Goal: Navigation & Orientation: Find specific page/section

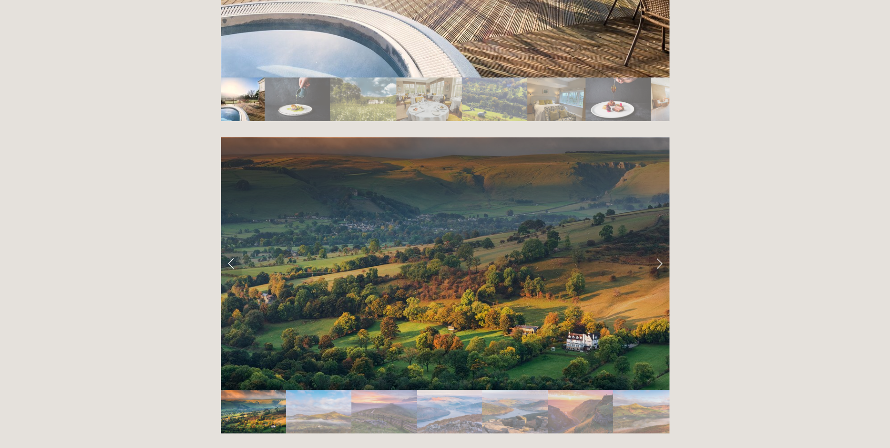
scroll to position [1909, 0]
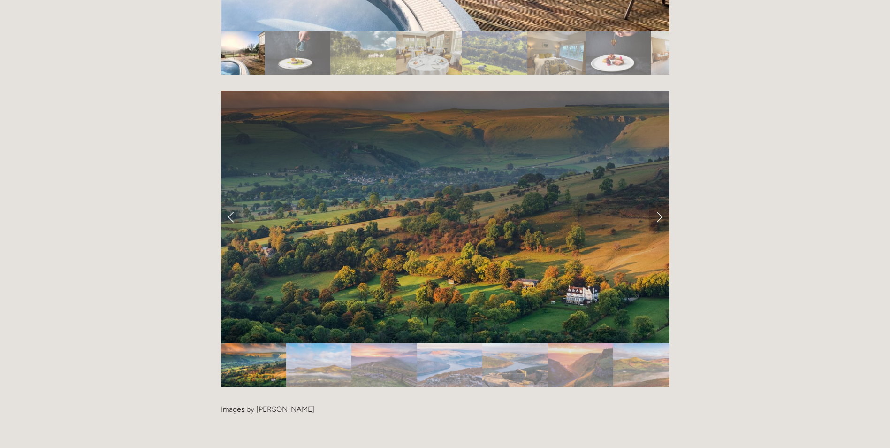
click at [661, 203] on link "Next Slide" at bounding box center [659, 217] width 21 height 28
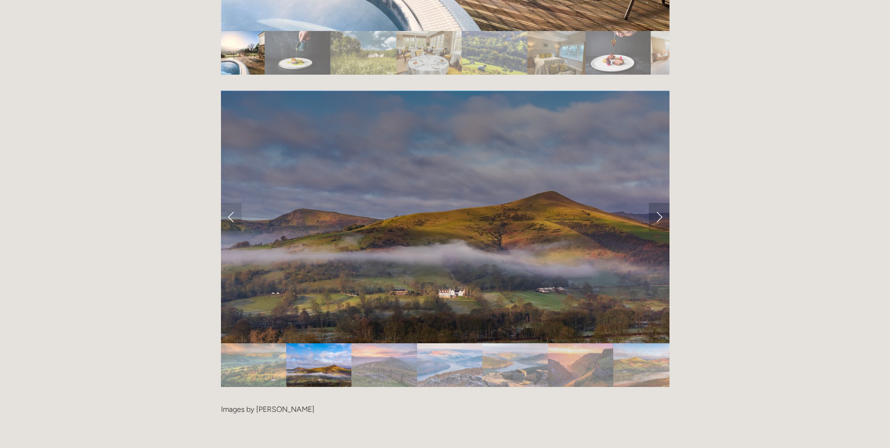
click at [661, 203] on link "Next Slide" at bounding box center [659, 217] width 21 height 28
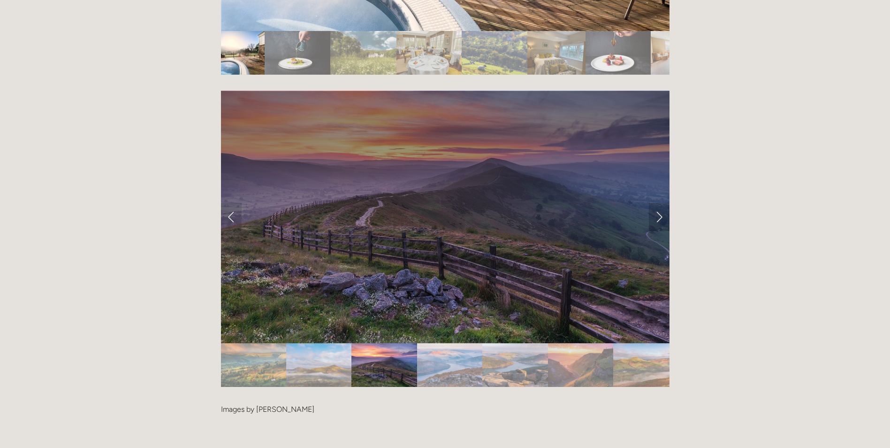
click at [661, 203] on link "Next Slide" at bounding box center [659, 217] width 21 height 28
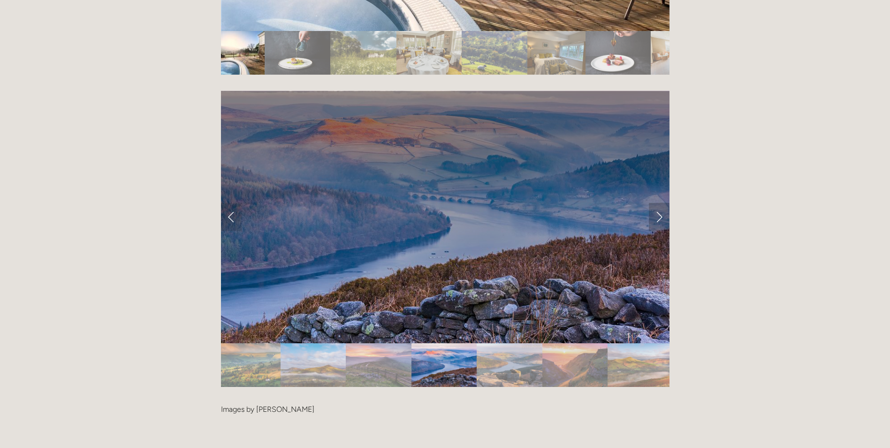
click at [661, 203] on link "Next Slide" at bounding box center [659, 217] width 21 height 28
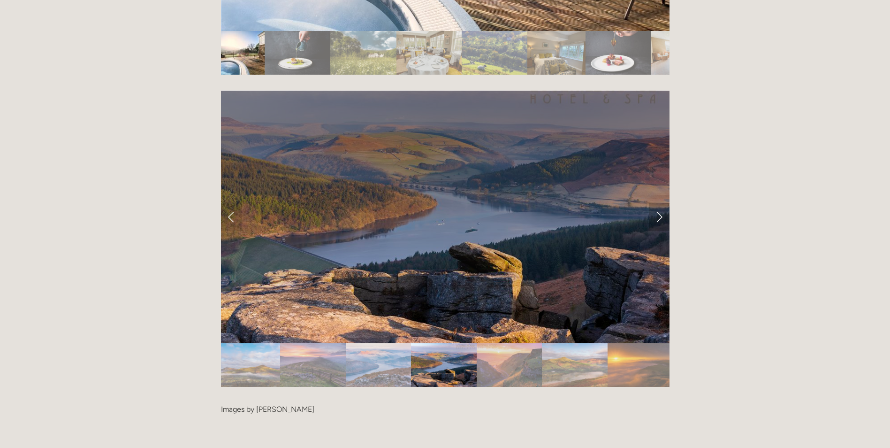
click at [661, 203] on link "Next Slide" at bounding box center [659, 217] width 21 height 28
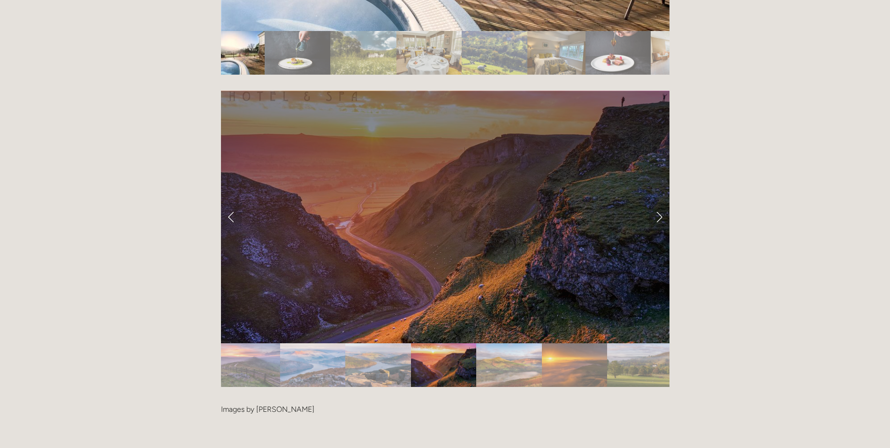
click at [661, 203] on link "Next Slide" at bounding box center [659, 217] width 21 height 28
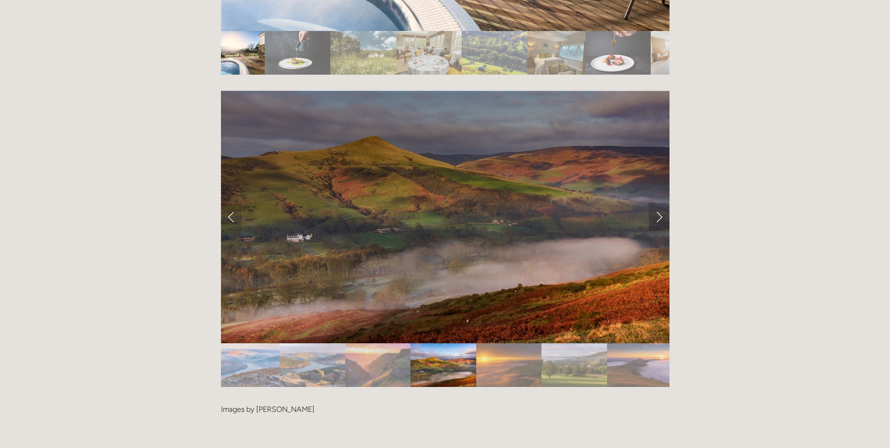
click at [661, 203] on link "Next Slide" at bounding box center [659, 217] width 21 height 28
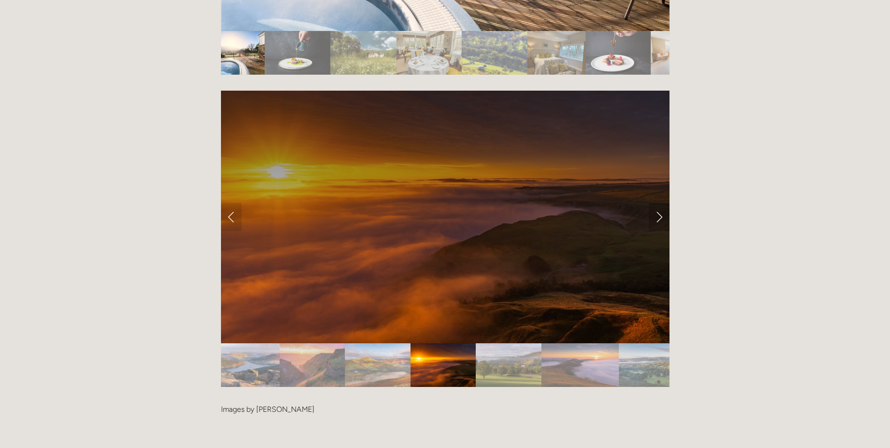
click at [661, 203] on link "Next Slide" at bounding box center [659, 217] width 21 height 28
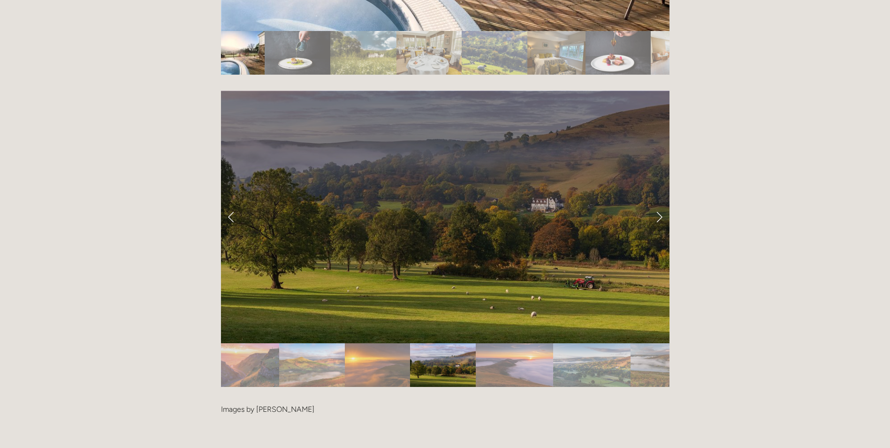
click at [661, 203] on link "Next Slide" at bounding box center [659, 217] width 21 height 28
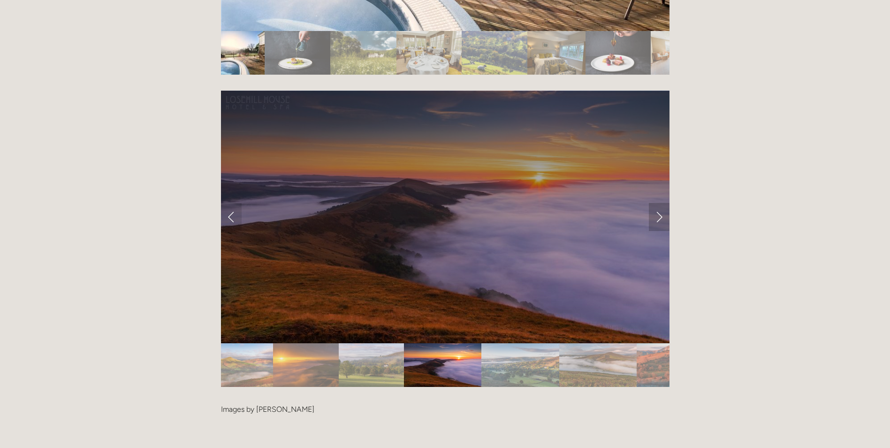
click at [661, 203] on link "Next Slide" at bounding box center [659, 217] width 21 height 28
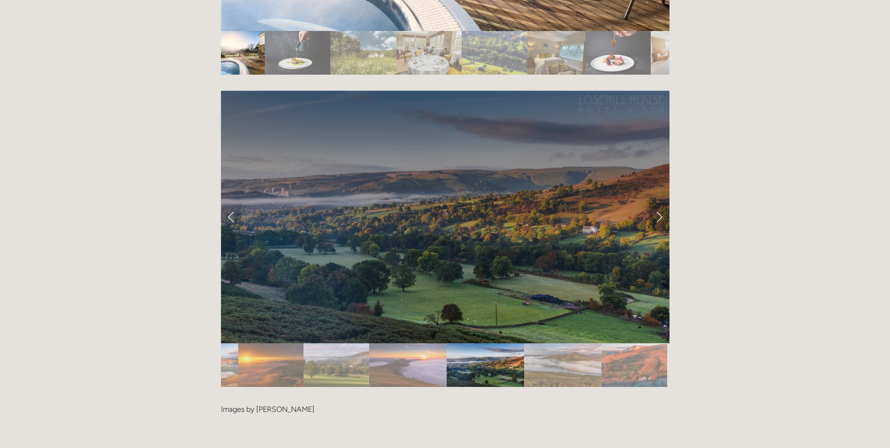
click at [661, 203] on link "Next Slide" at bounding box center [659, 217] width 21 height 28
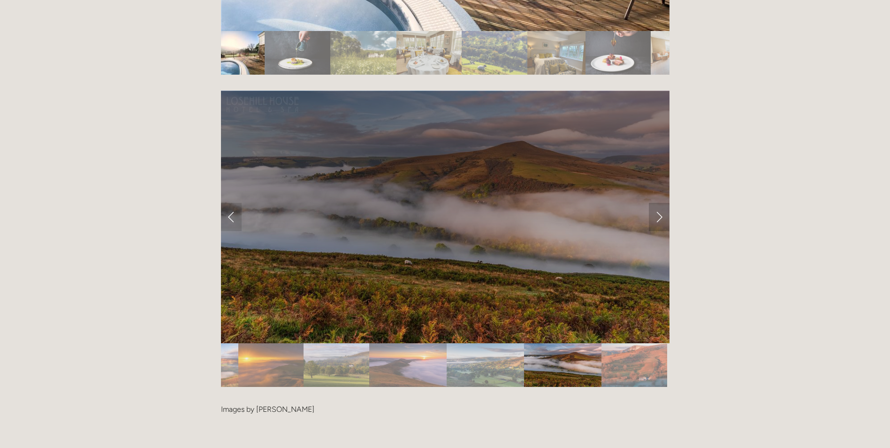
click at [661, 203] on link "Next Slide" at bounding box center [659, 217] width 21 height 28
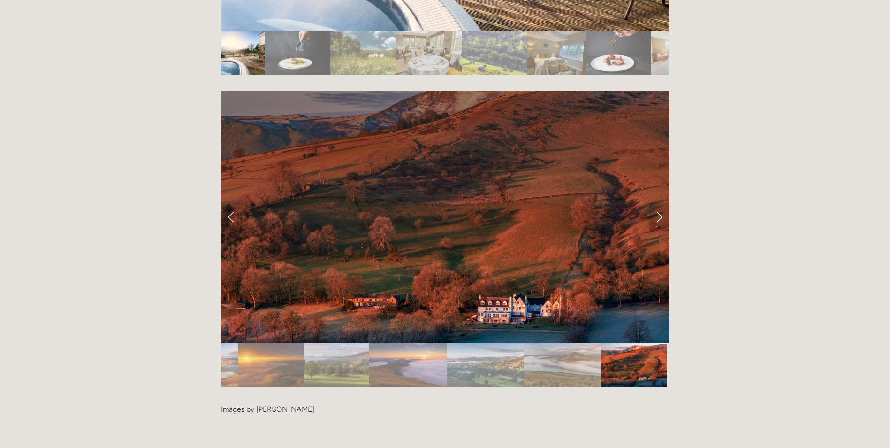
click at [661, 203] on link "Next Slide" at bounding box center [659, 217] width 21 height 28
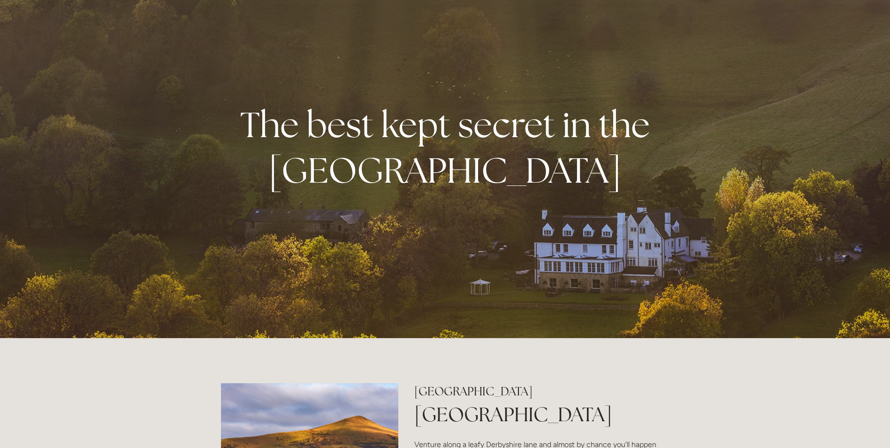
scroll to position [0, 0]
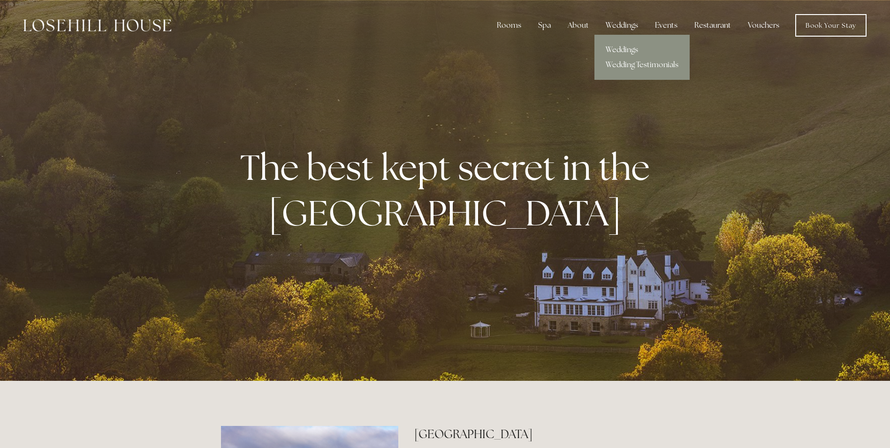
click at [615, 51] on link "Weddings" at bounding box center [642, 49] width 95 height 15
